Goal: Task Accomplishment & Management: Manage account settings

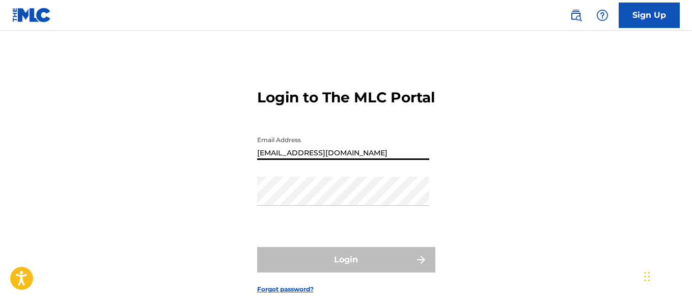
type input "[EMAIL_ADDRESS][DOMAIN_NAME]"
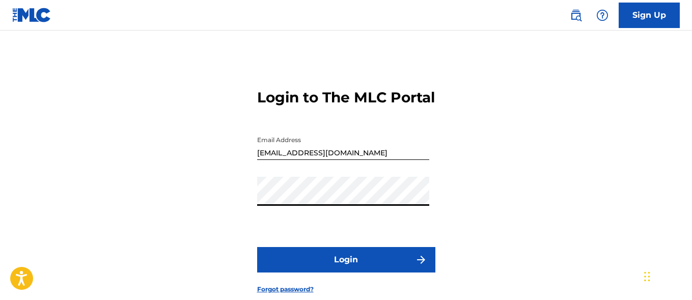
click at [346, 272] on button "Login" at bounding box center [346, 259] width 178 height 25
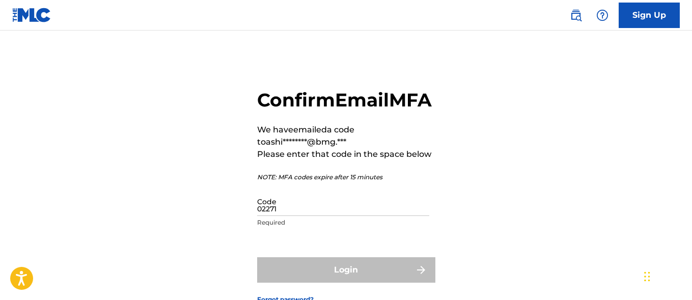
type input "022719"
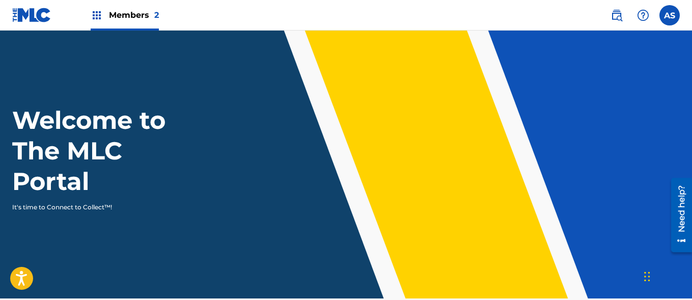
click at [97, 15] on img at bounding box center [97, 15] width 12 height 12
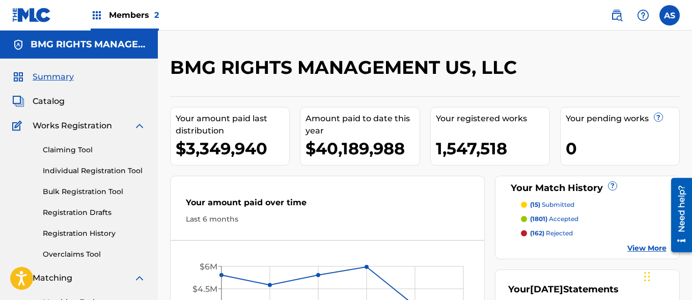
scroll to position [221, 0]
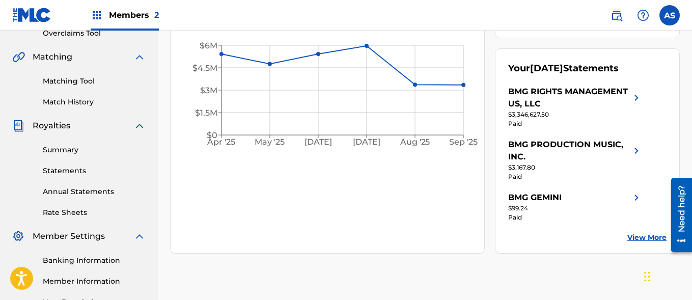
click at [94, 150] on link "Summary" at bounding box center [94, 150] width 103 height 11
